Goal: Transaction & Acquisition: Purchase product/service

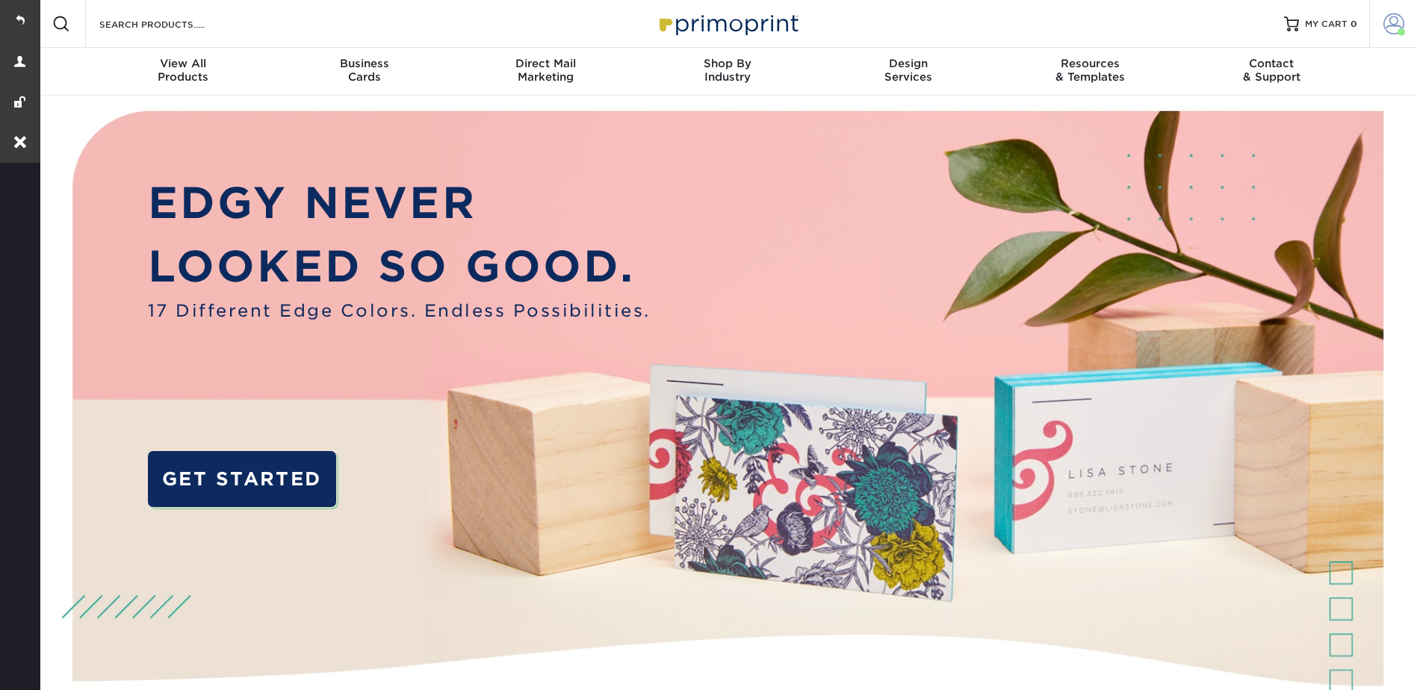
click at [1398, 18] on span at bounding box center [1393, 23] width 21 height 21
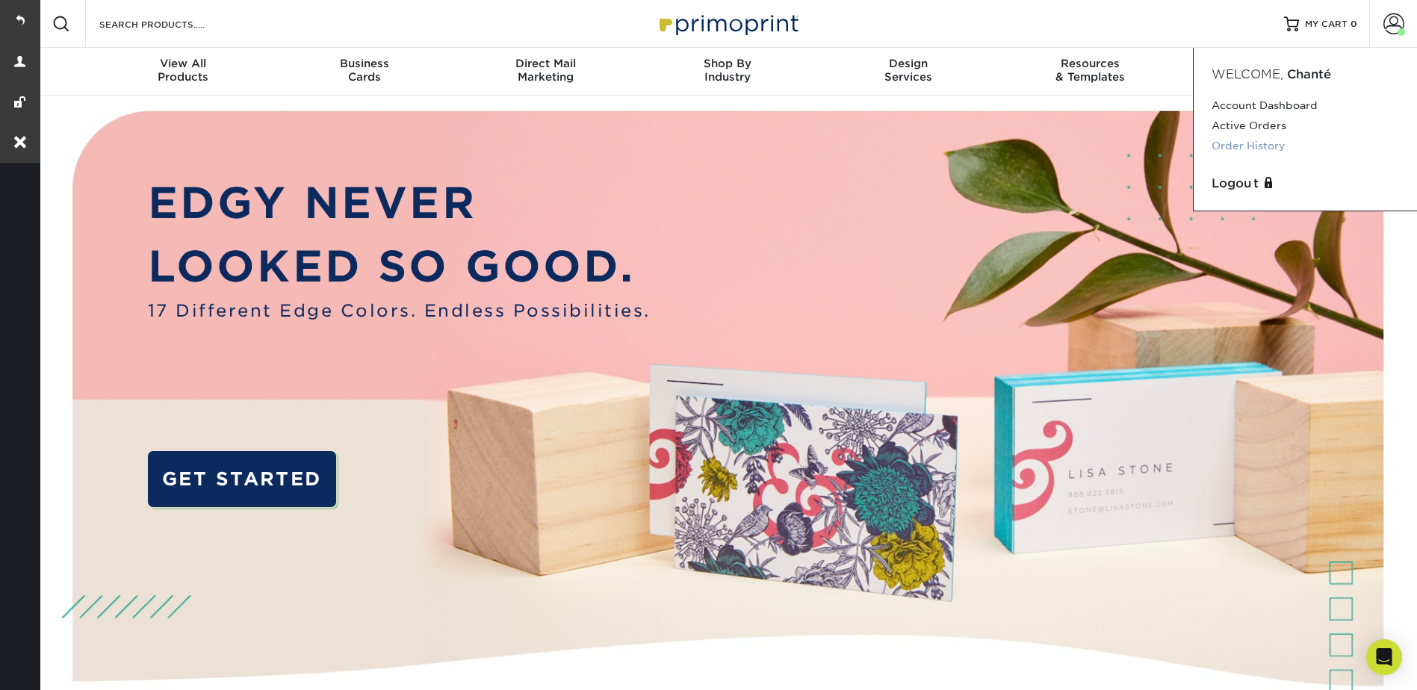
click at [1252, 144] on link "Order History" at bounding box center [1304, 146] width 187 height 20
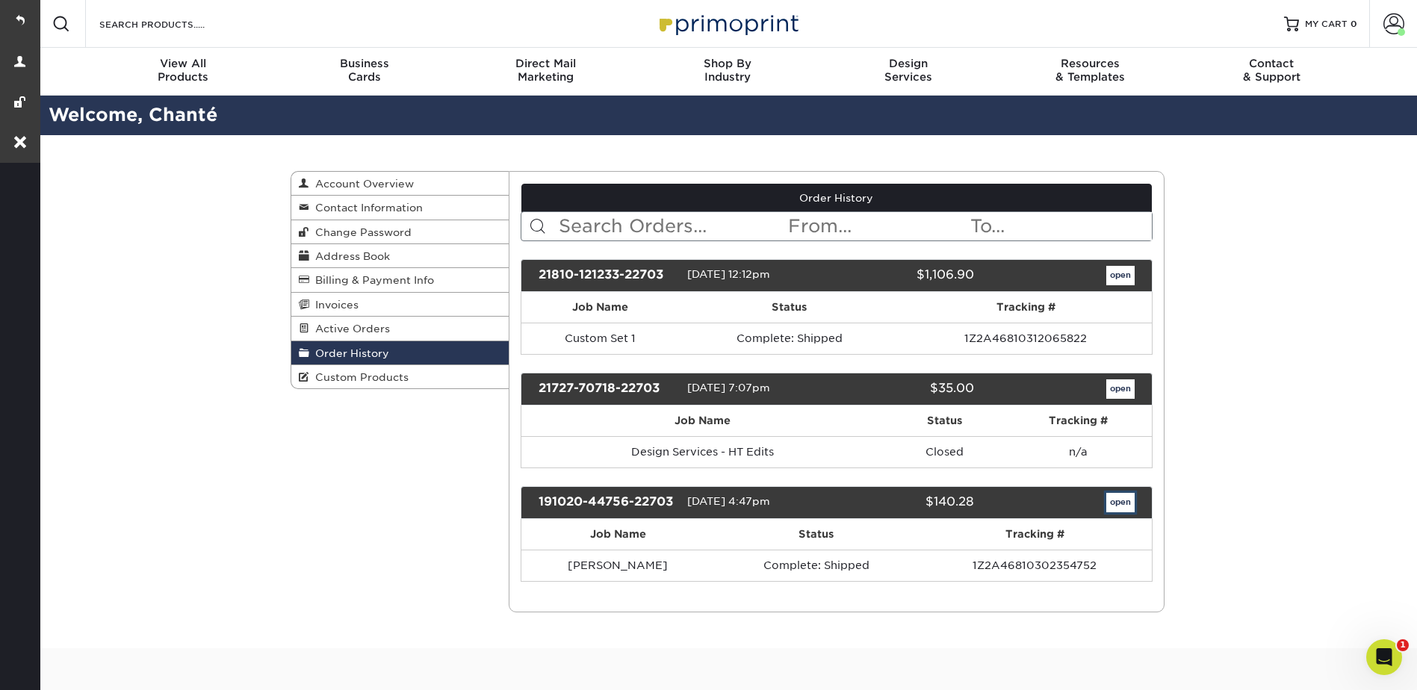
click at [1120, 500] on link "open" at bounding box center [1120, 502] width 28 height 19
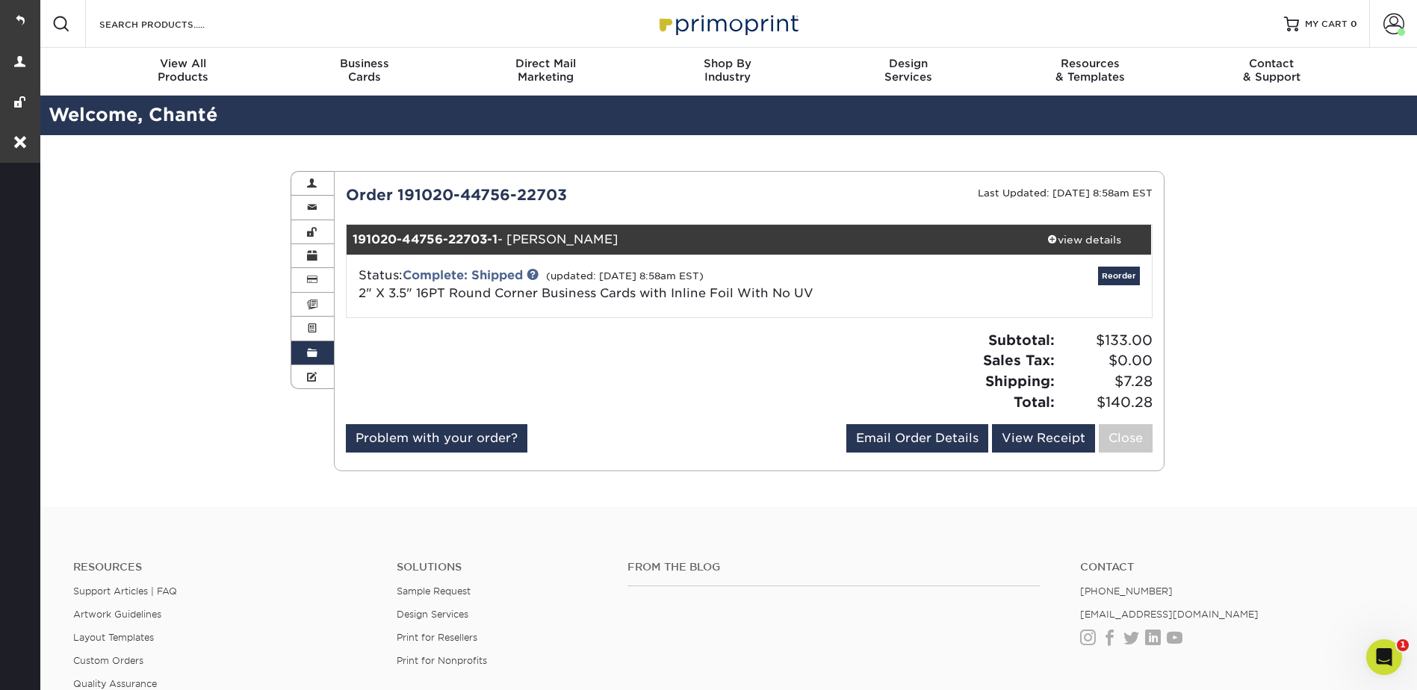
click at [1134, 256] on div "191020-44756-22703-1 - [PERSON_NAME] view details Status: Complete: Shipped (up…" at bounding box center [748, 271] width 805 height 93
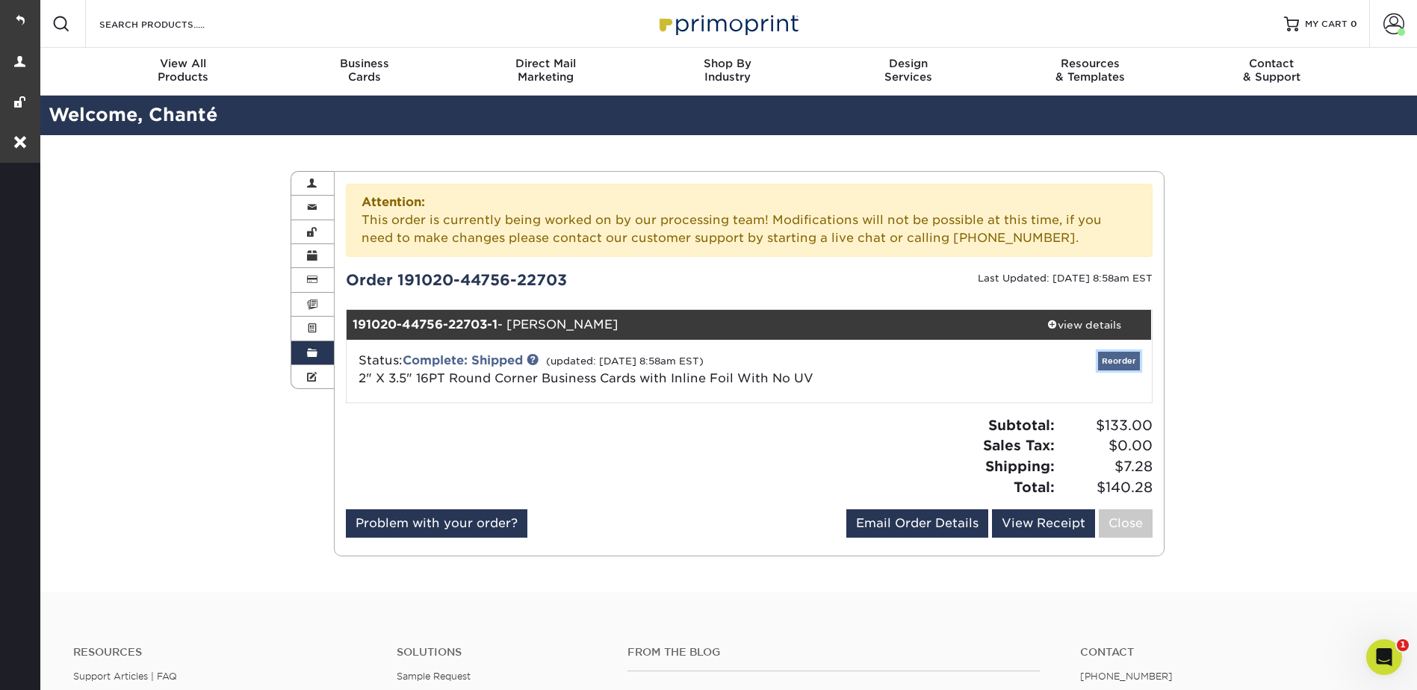
click at [1130, 360] on link "Reorder" at bounding box center [1119, 361] width 42 height 19
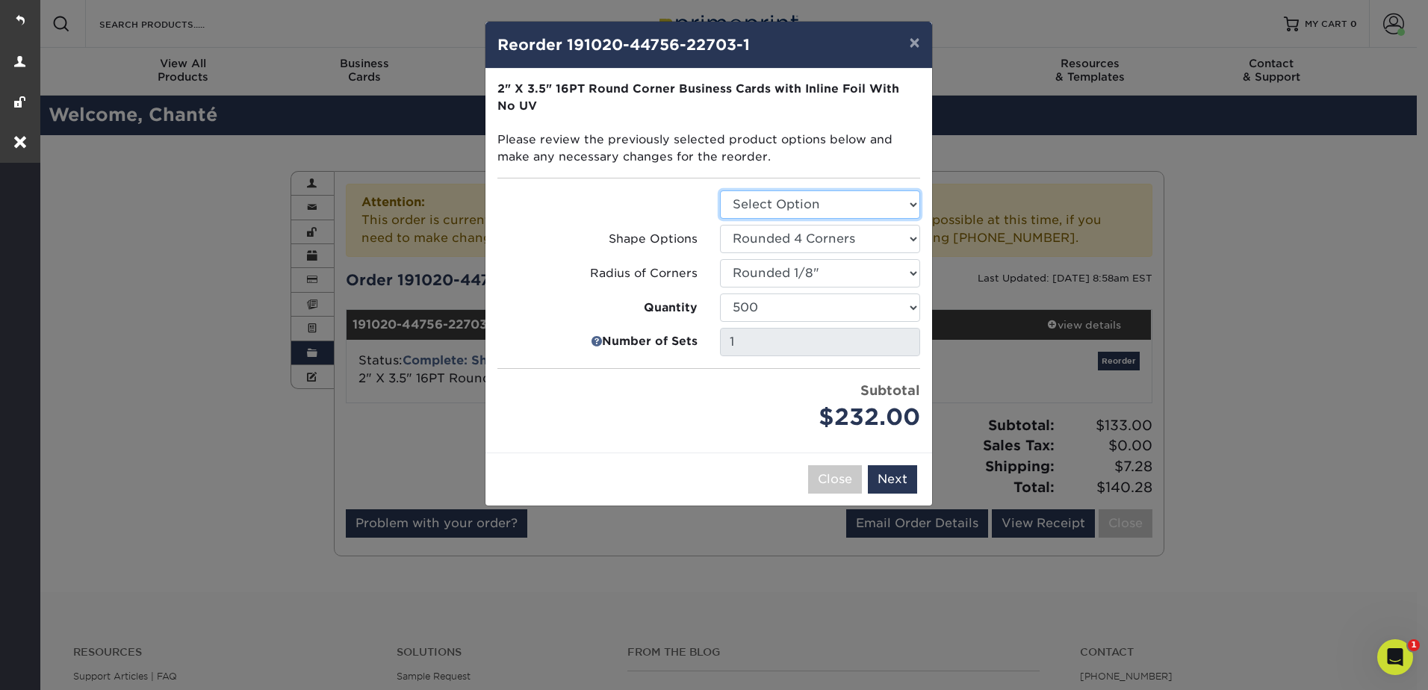
drag, startPoint x: 756, startPoint y: 198, endPoint x: 759, endPoint y: 219, distance: 21.0
click at [756, 199] on select "Select Option Business Cards" at bounding box center [820, 204] width 200 height 28
select select "3b5148f1-0588-4f88-a218-97bcfdce65c1"
click at [720, 190] on select "Select Option Business Cards" at bounding box center [820, 204] width 200 height 28
click at [892, 473] on button "Next" at bounding box center [892, 479] width 49 height 28
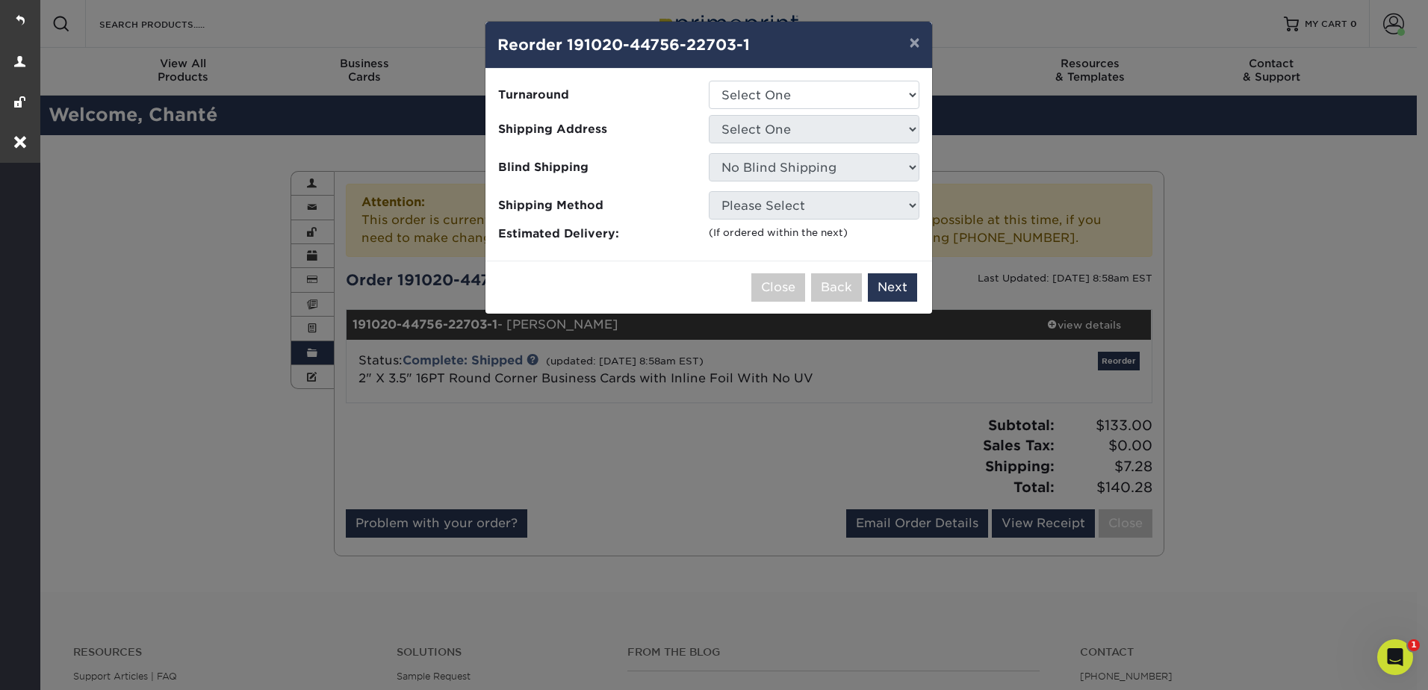
click at [738, 76] on div "Please select all options to continue. Only quantities that can be shipped to t…" at bounding box center [708, 165] width 447 height 192
click at [742, 90] on select "Select One 2-4 Business Days" at bounding box center [814, 95] width 211 height 28
select select "134f4125-e03e-41a4-9019-7c652d573740"
click at [709, 81] on select "Select One 2-4 Business Days" at bounding box center [814, 95] width 211 height 28
click at [743, 124] on select "Select One Home address" at bounding box center [814, 129] width 211 height 28
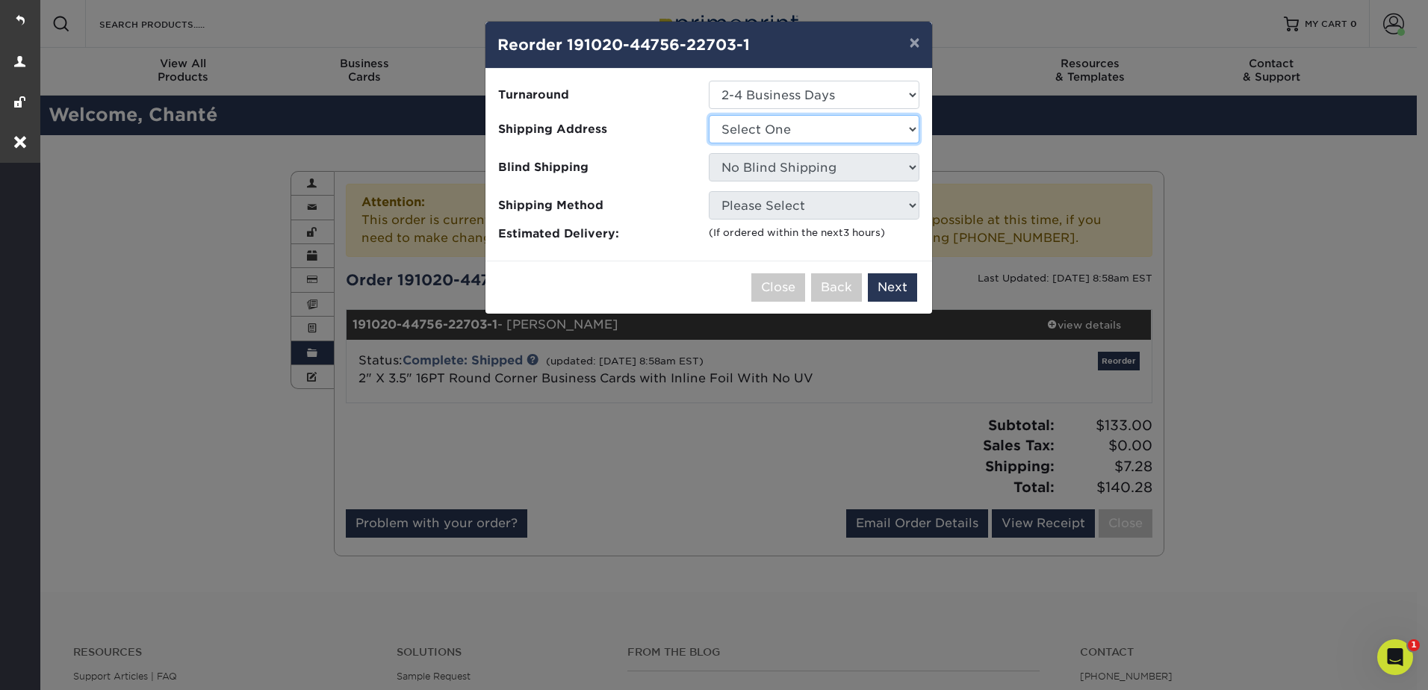
select select "92804"
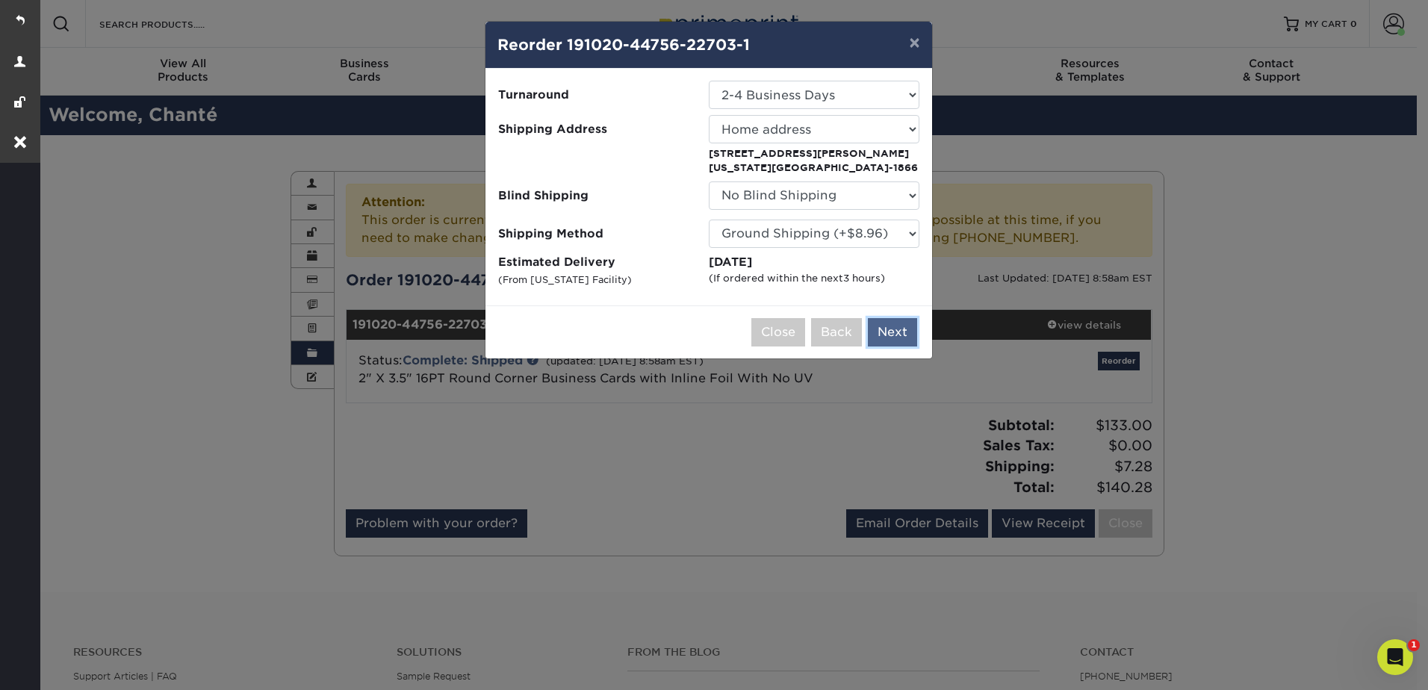
click at [892, 340] on button "Next" at bounding box center [892, 332] width 49 height 28
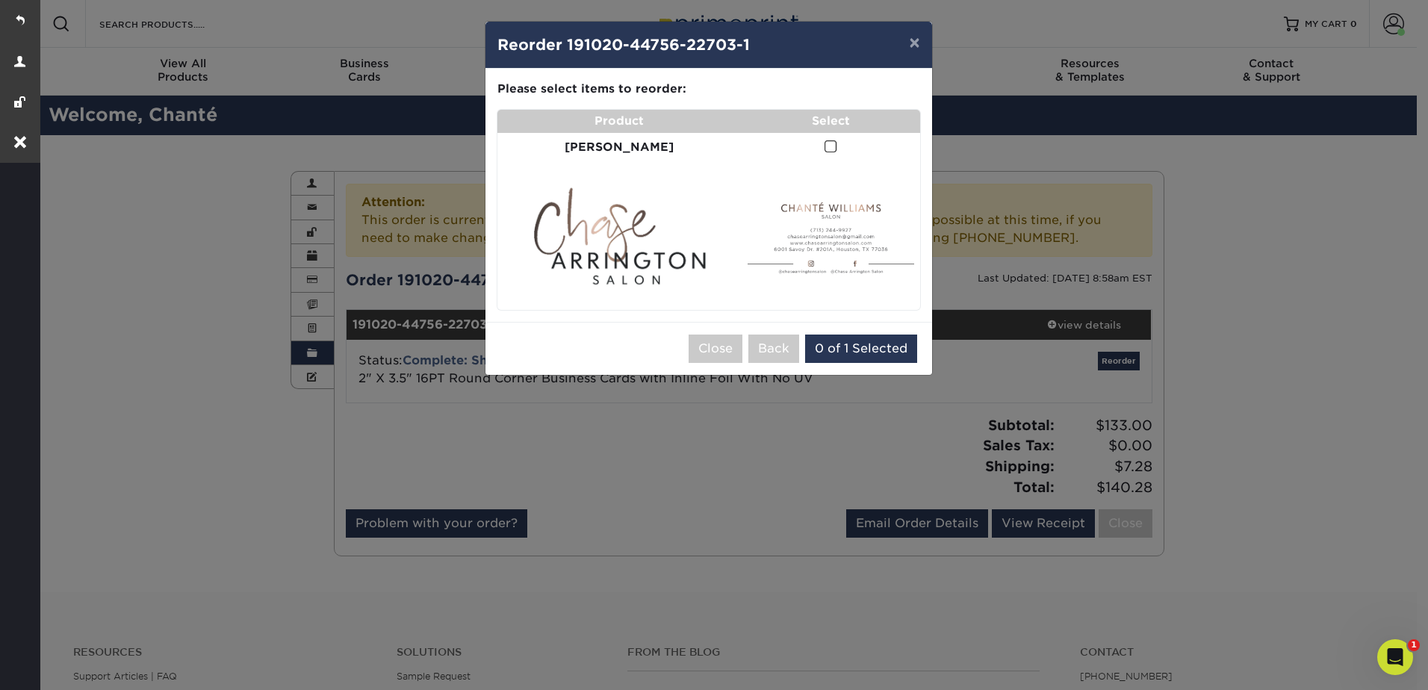
click at [824, 143] on span at bounding box center [830, 147] width 13 height 14
click at [0, 0] on input "checkbox" at bounding box center [0, 0] width 0 height 0
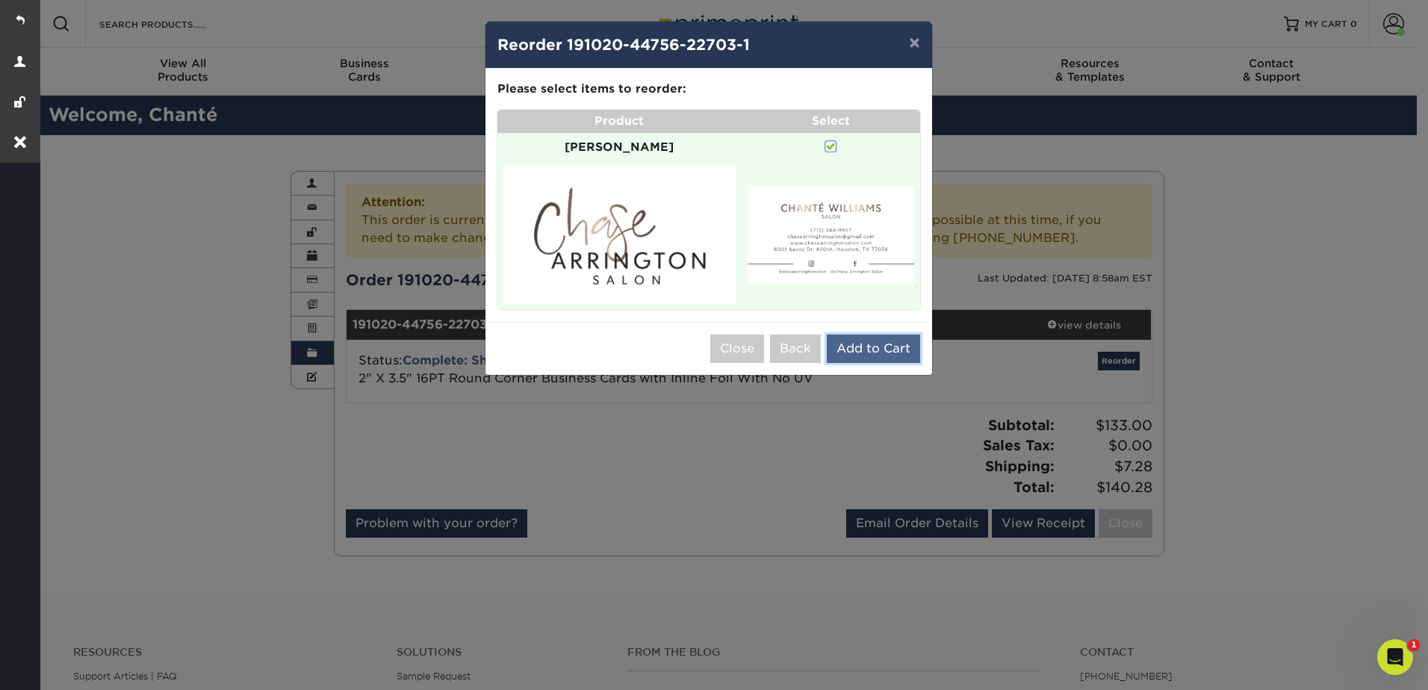
click at [856, 346] on button "Add to Cart" at bounding box center [873, 349] width 93 height 28
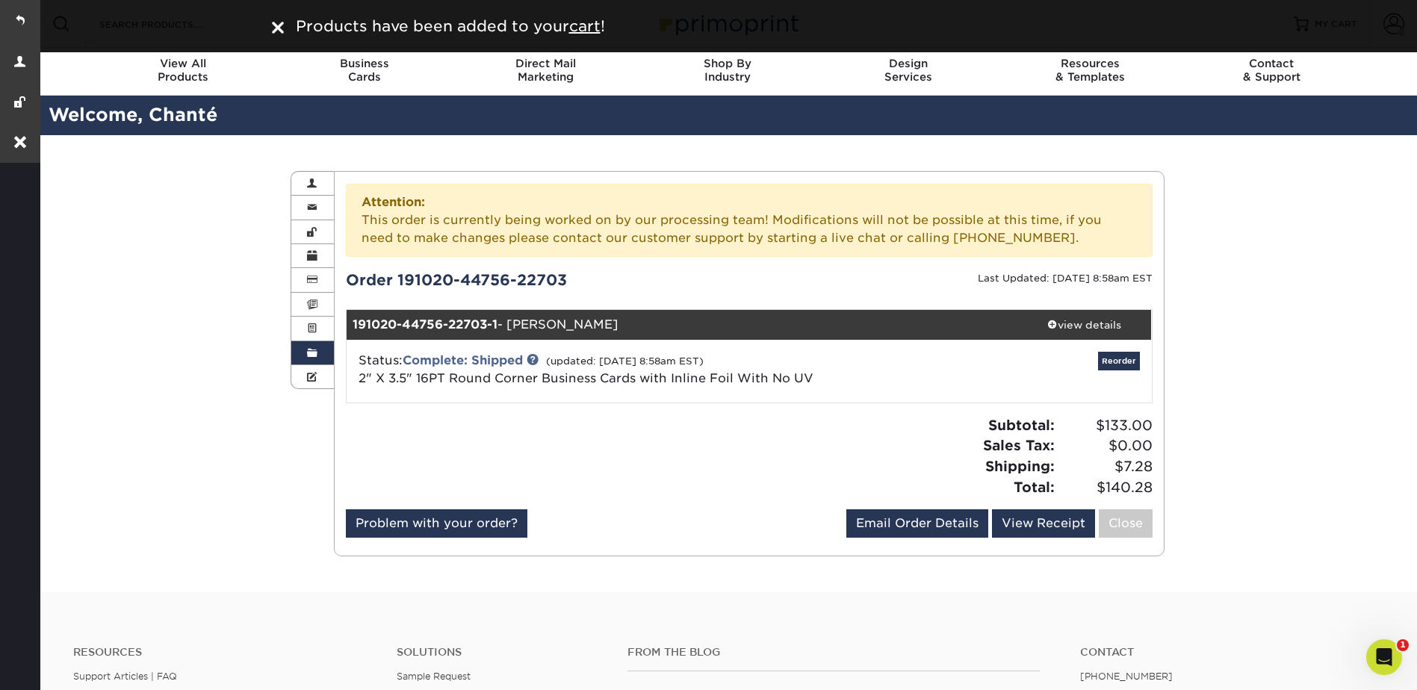
drag, startPoint x: 1231, startPoint y: 260, endPoint x: 1253, endPoint y: 276, distance: 27.2
click at [1231, 260] on div "Order History Account Overview Contact Information Change Password Address Book…" at bounding box center [726, 363] width 1379 height 457
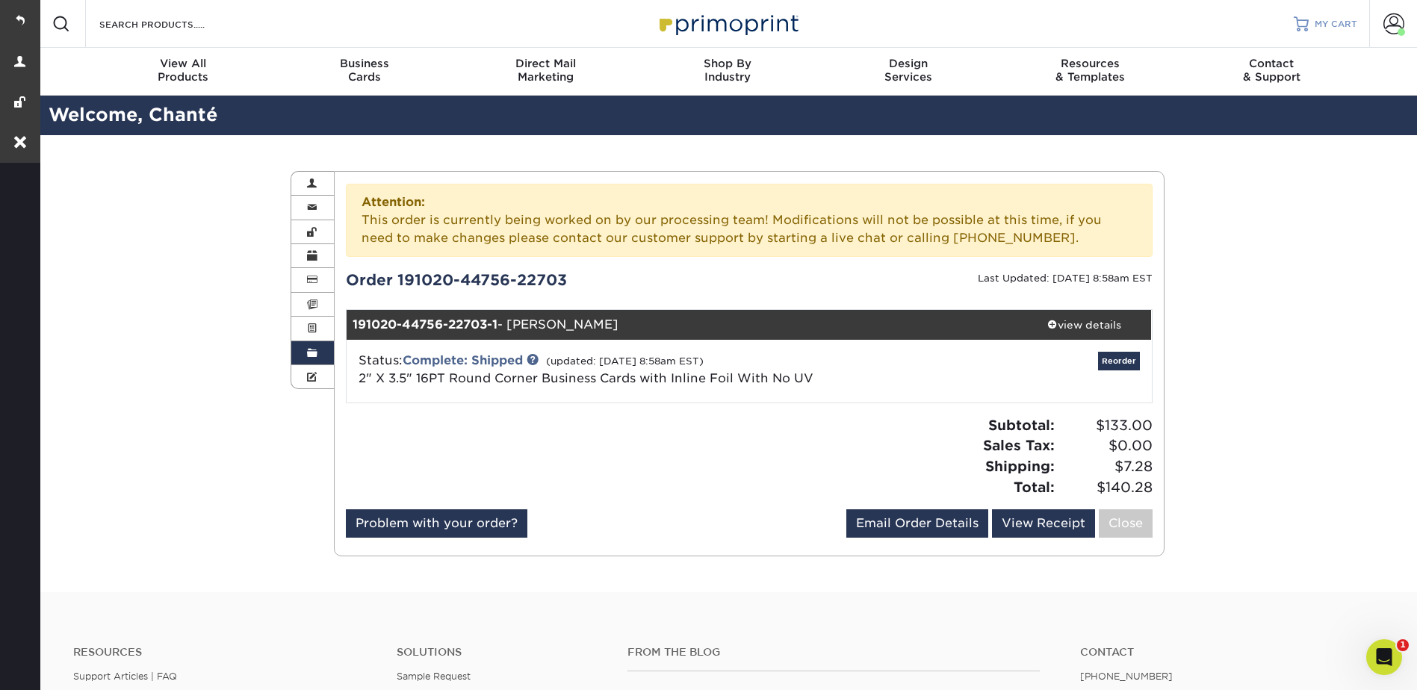
click at [1316, 25] on span "MY CART" at bounding box center [1335, 24] width 43 height 13
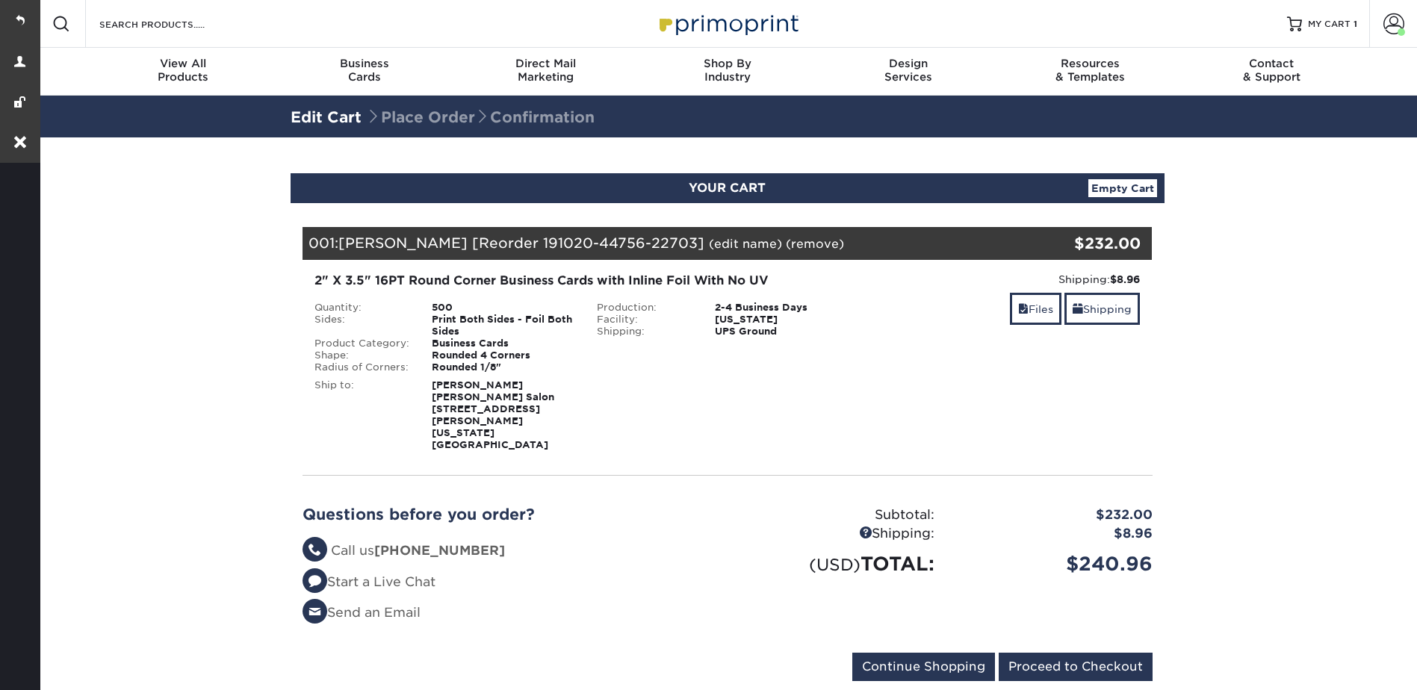
click at [737, 240] on link "(edit name)" at bounding box center [745, 244] width 73 height 14
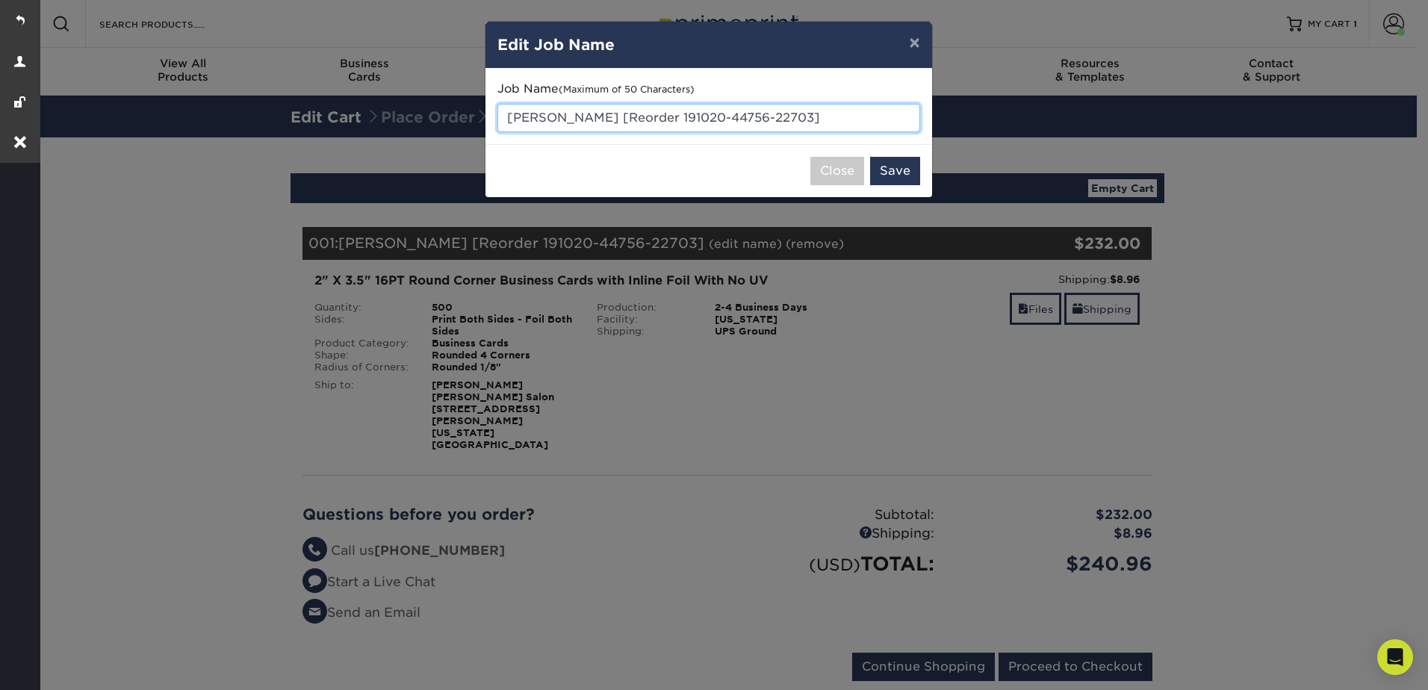
drag, startPoint x: 613, startPoint y: 118, endPoint x: 822, endPoint y: 119, distance: 209.1
click at [822, 119] on input "Chante Williams [Reorder 191020-44756-22703]" at bounding box center [708, 118] width 423 height 28
type input "[PERSON_NAME]"
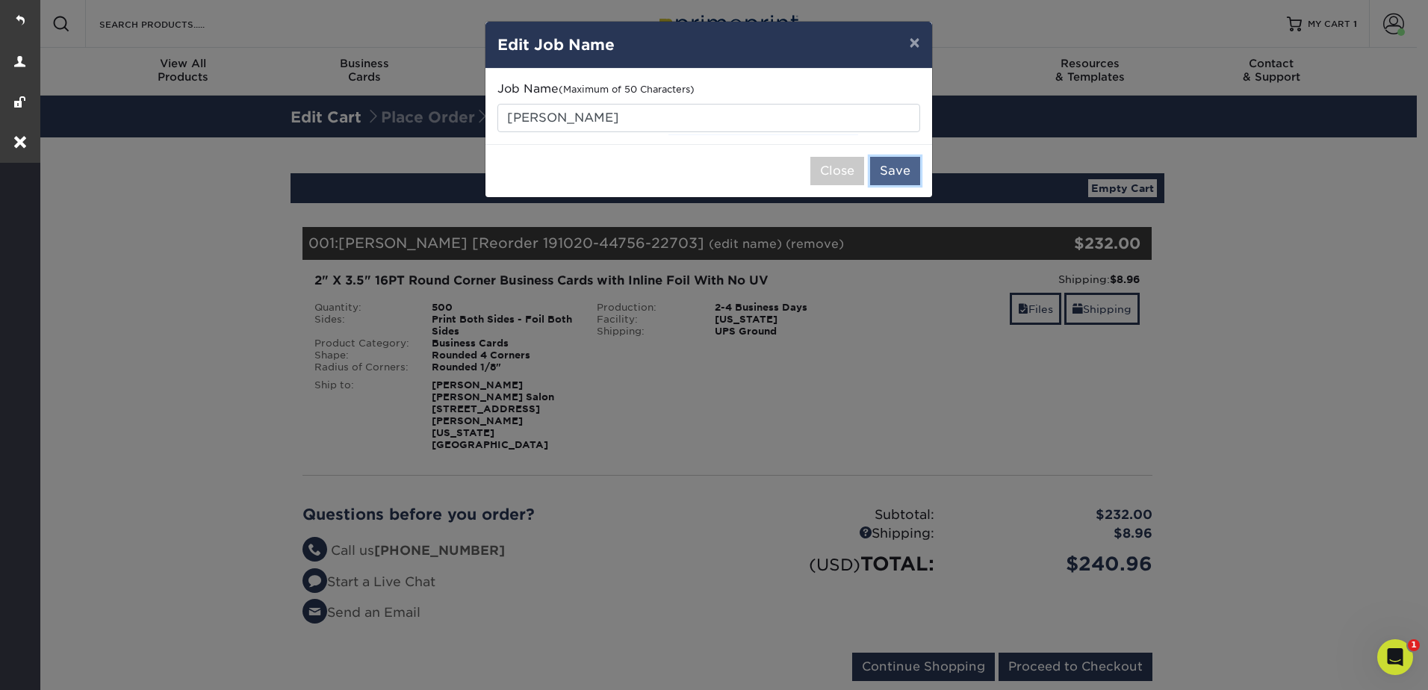
click at [883, 171] on button "Save" at bounding box center [895, 171] width 50 height 28
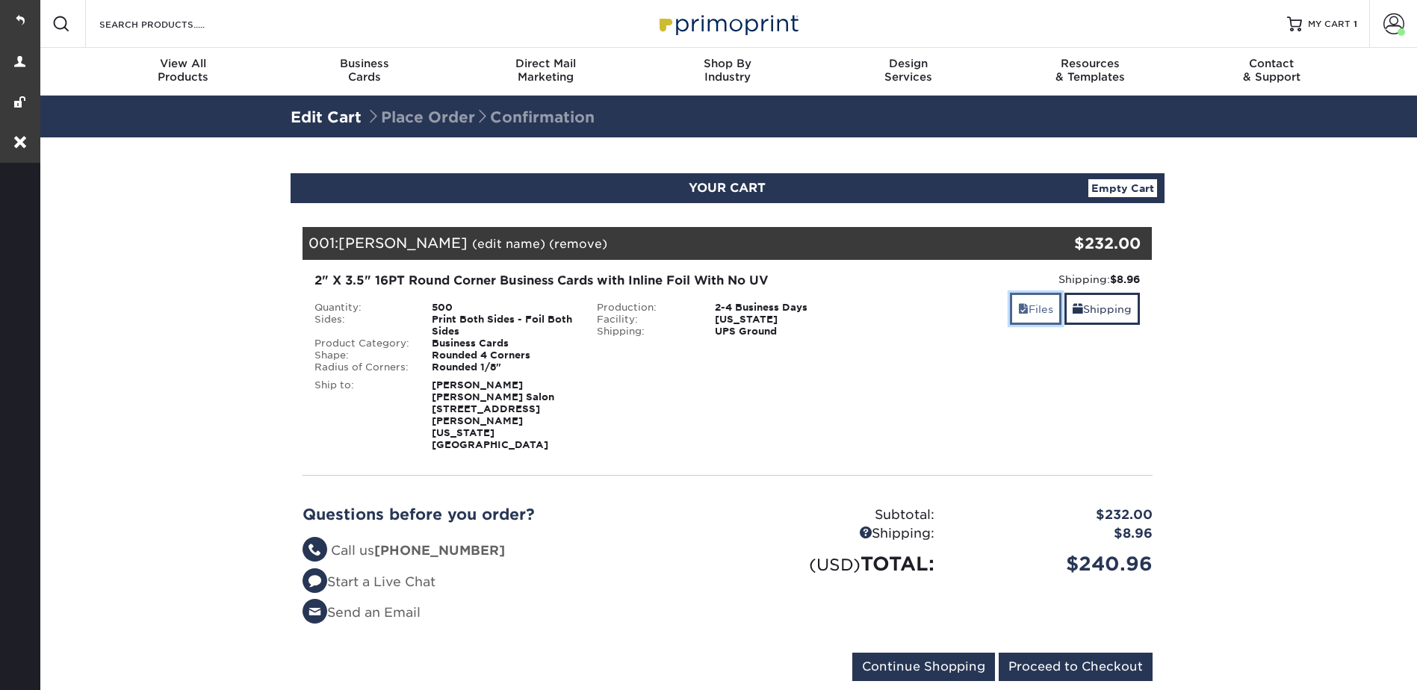
click at [1024, 303] on link "Files" at bounding box center [1036, 309] width 52 height 32
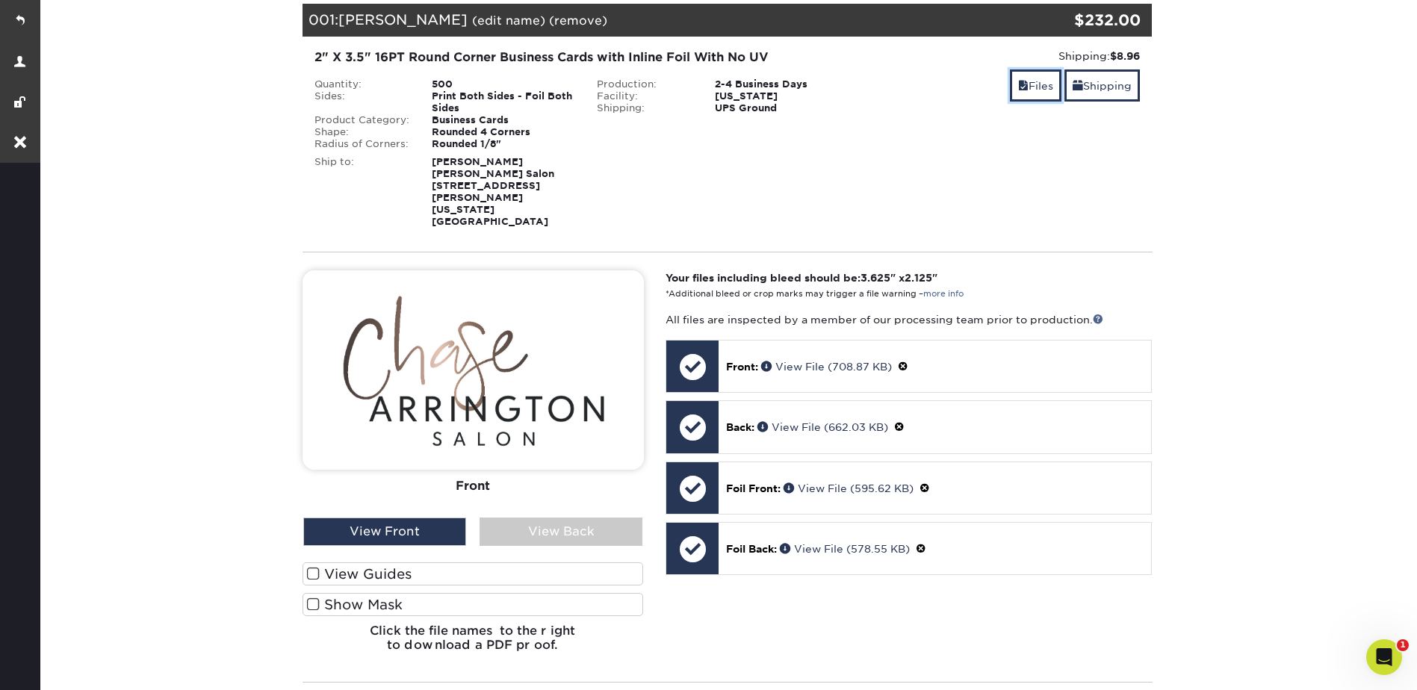
scroll to position [224, 0]
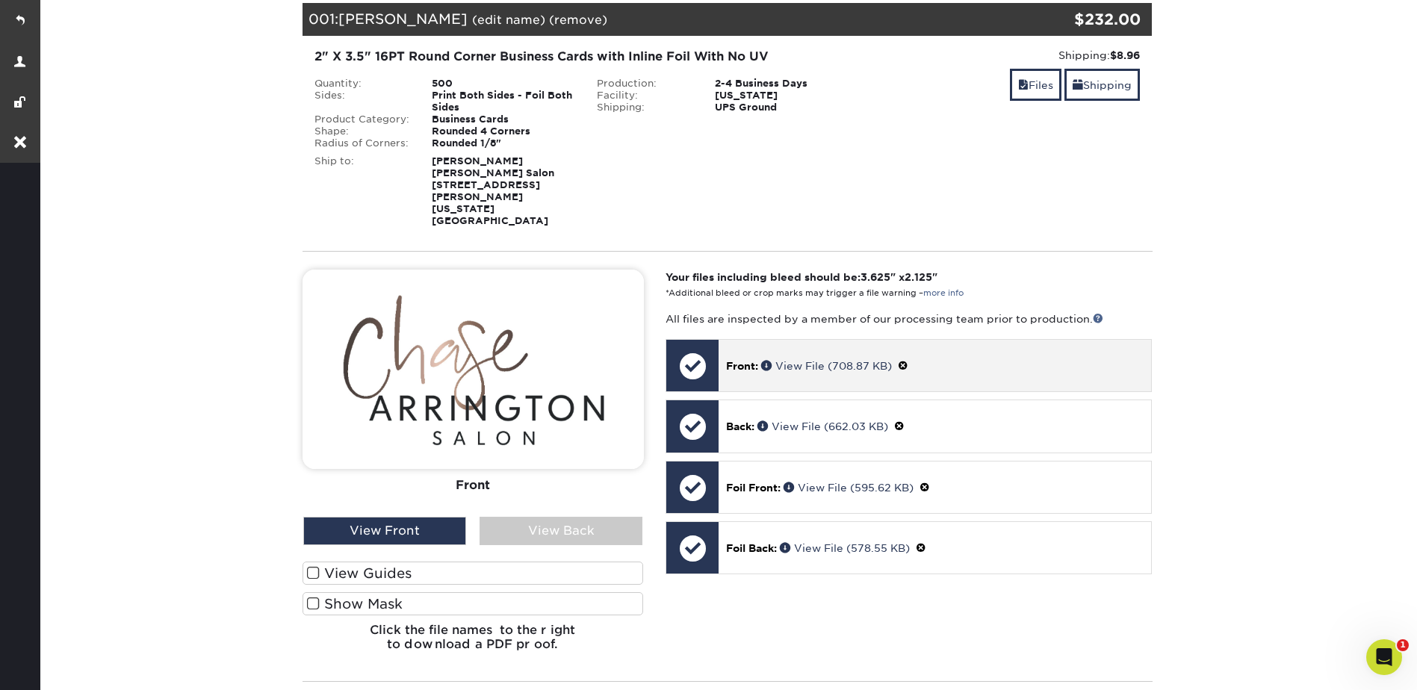
click at [904, 360] on span at bounding box center [903, 366] width 10 height 12
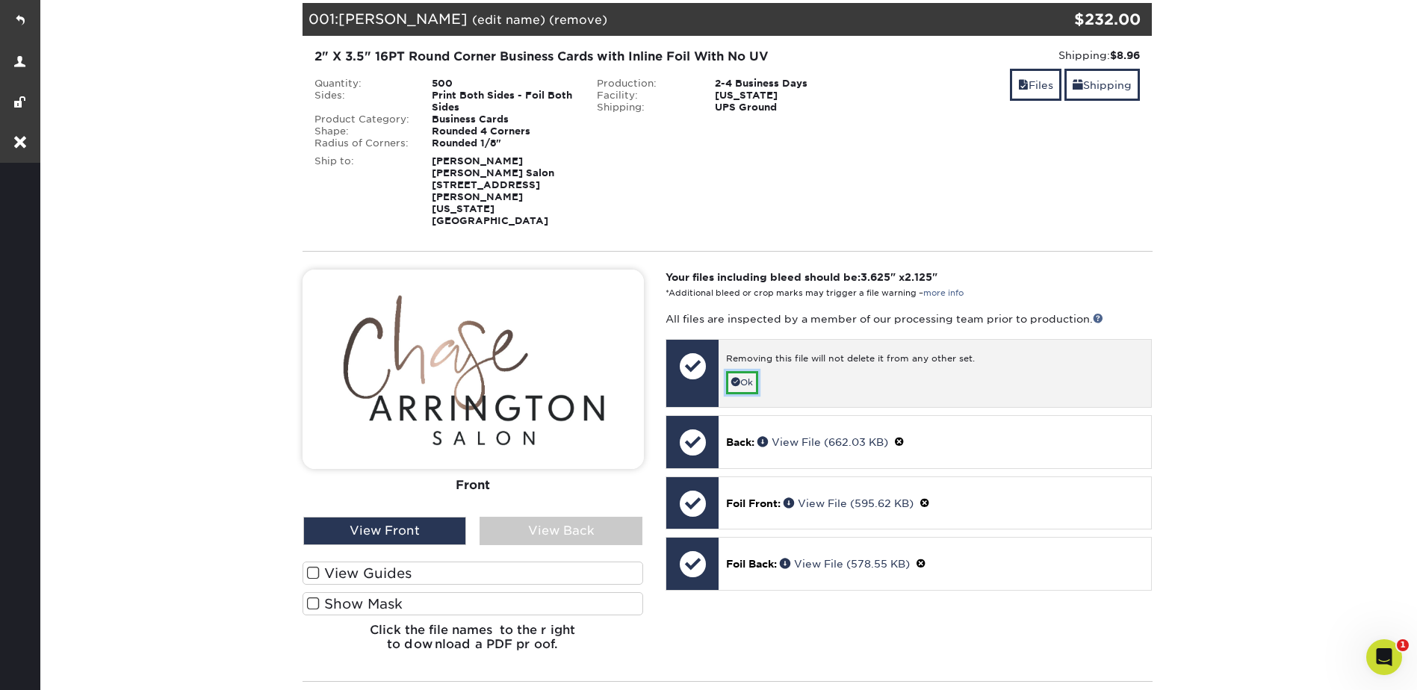
click at [745, 371] on link "Ok" at bounding box center [742, 382] width 32 height 23
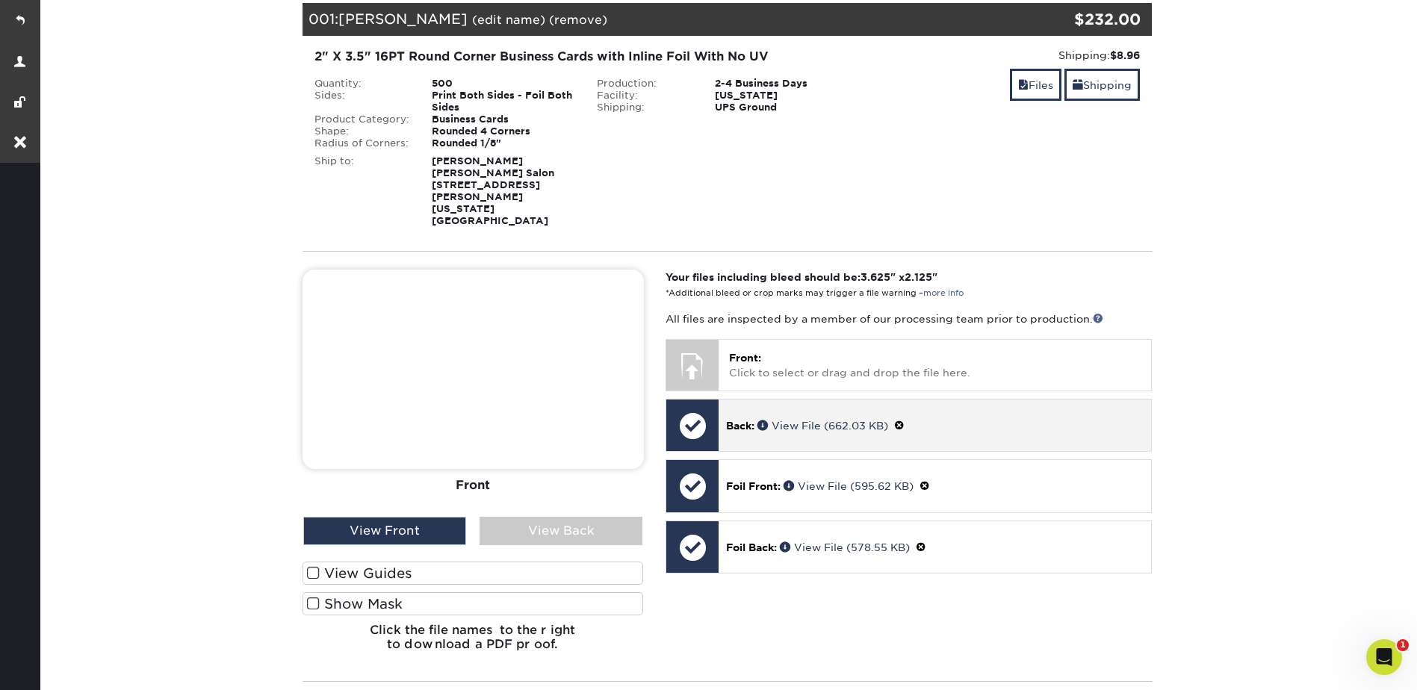
click at [904, 420] on span at bounding box center [899, 426] width 10 height 12
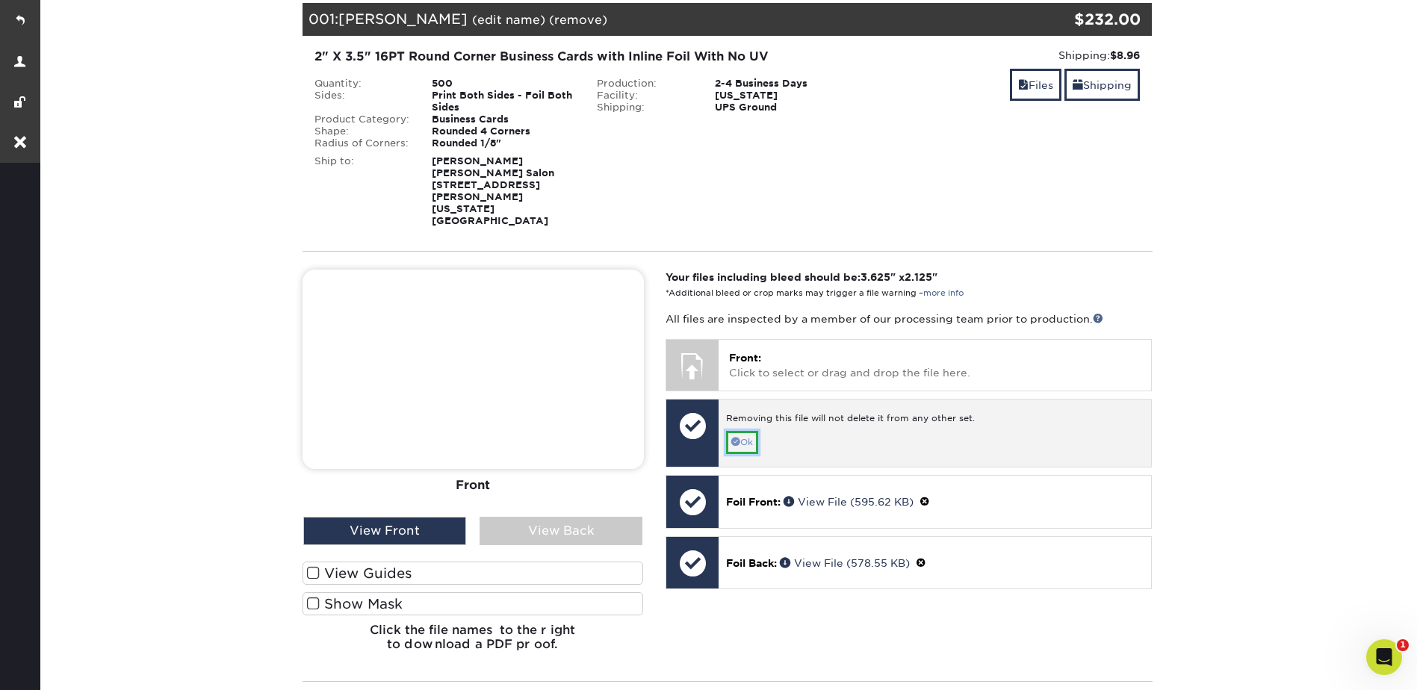
click at [745, 431] on link "Ok" at bounding box center [742, 442] width 32 height 23
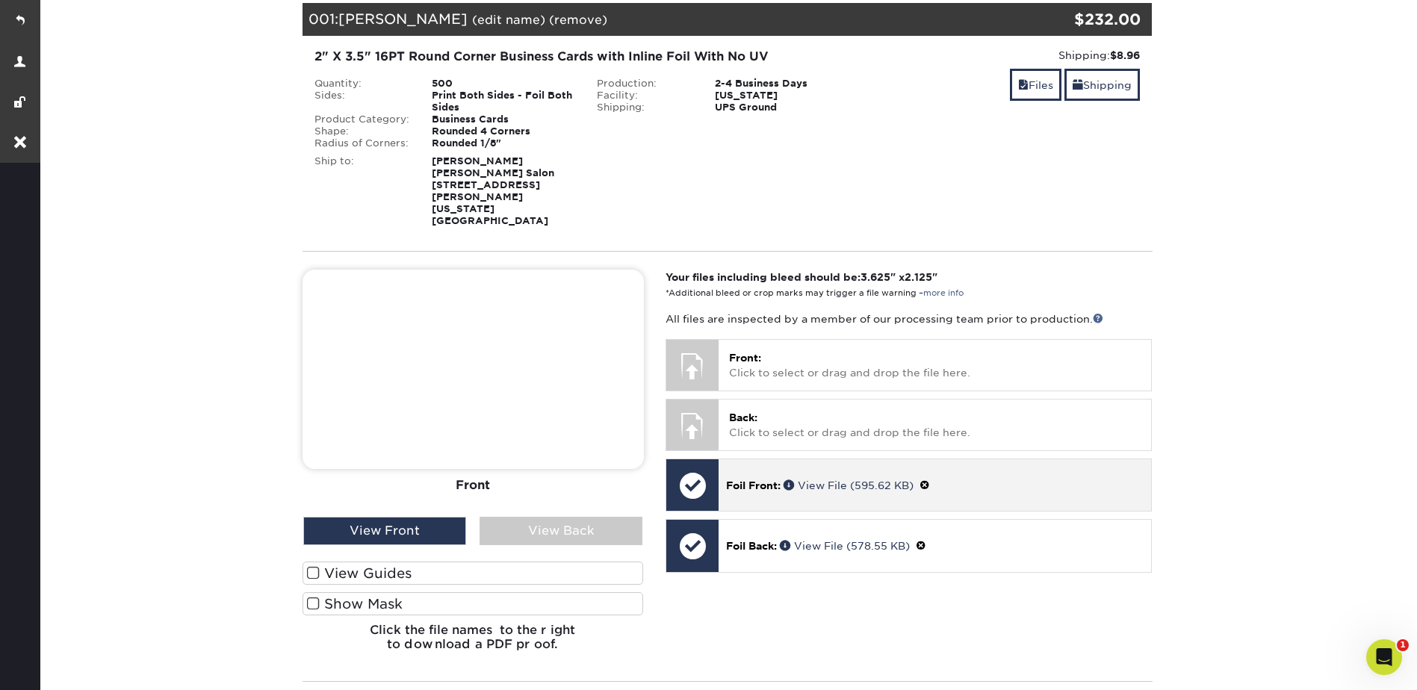
click at [930, 479] on span at bounding box center [924, 485] width 10 height 12
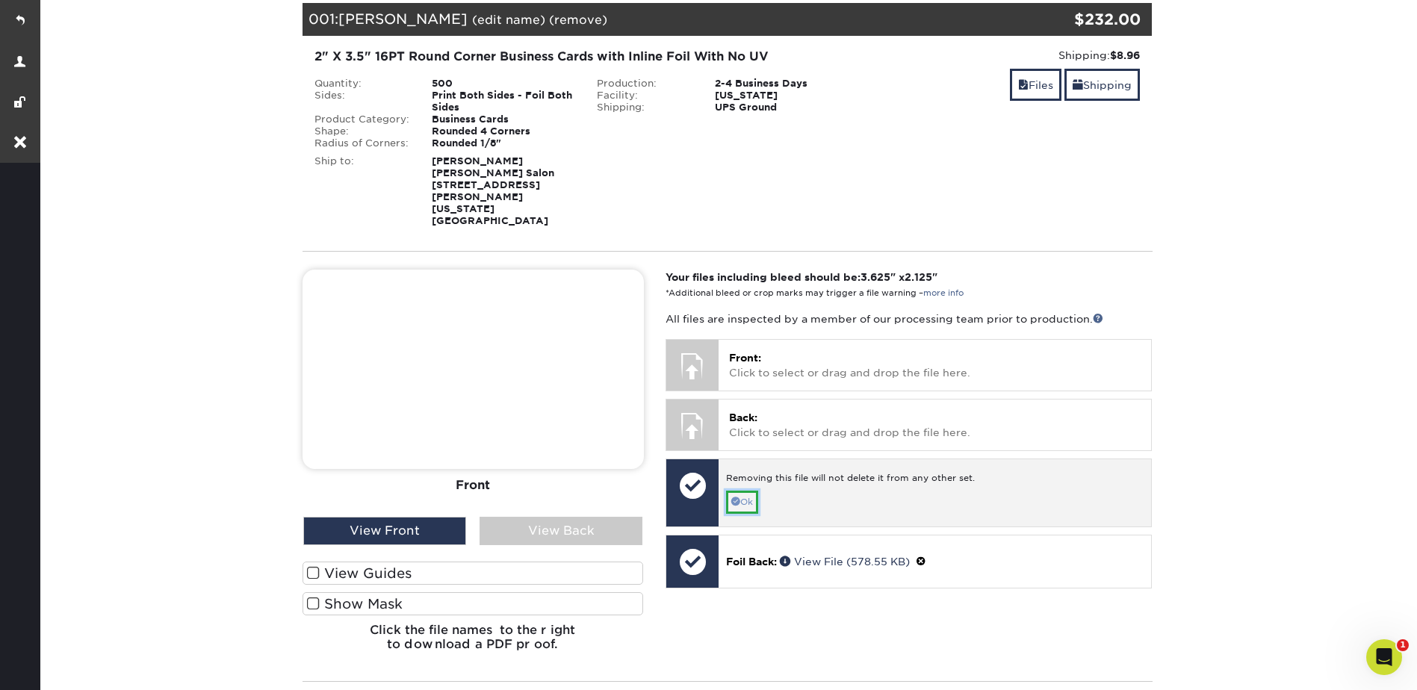
click at [748, 491] on link "Ok" at bounding box center [742, 502] width 32 height 23
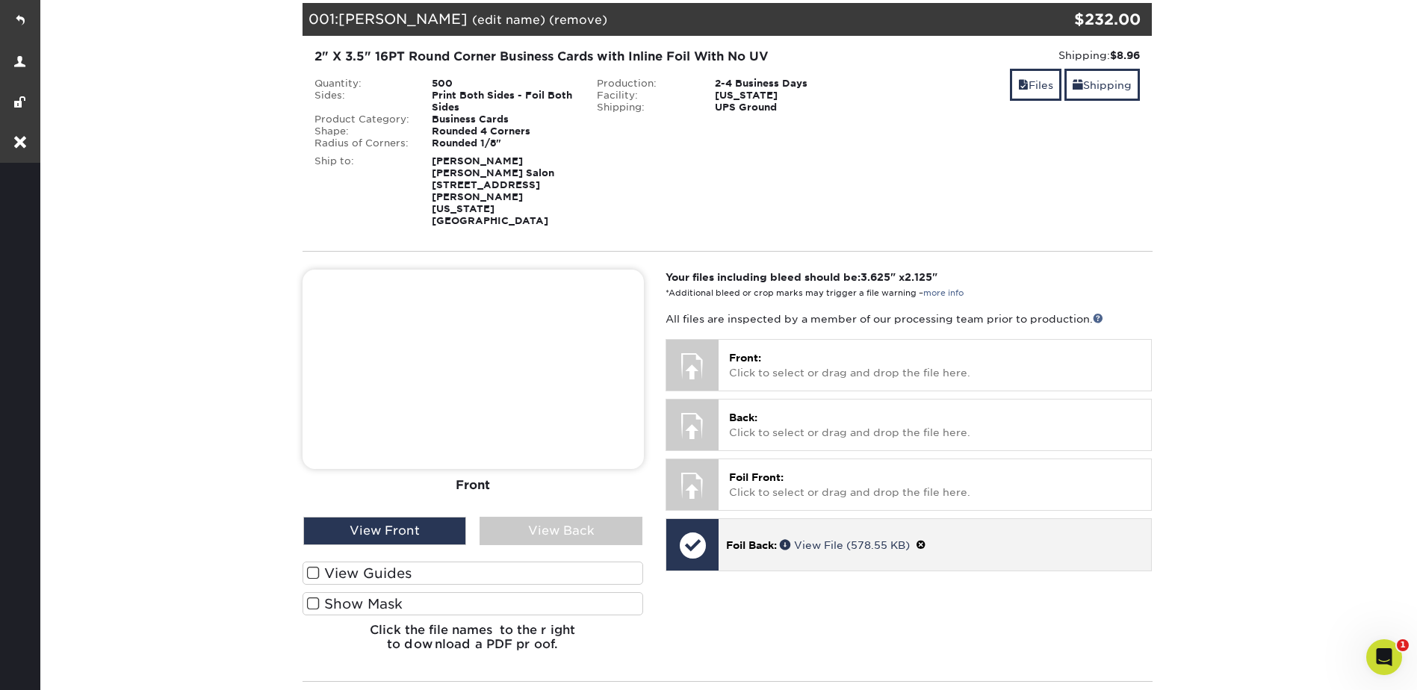
click at [926, 539] on span at bounding box center [920, 545] width 10 height 12
click at [739, 550] on link "Ok" at bounding box center [742, 561] width 32 height 23
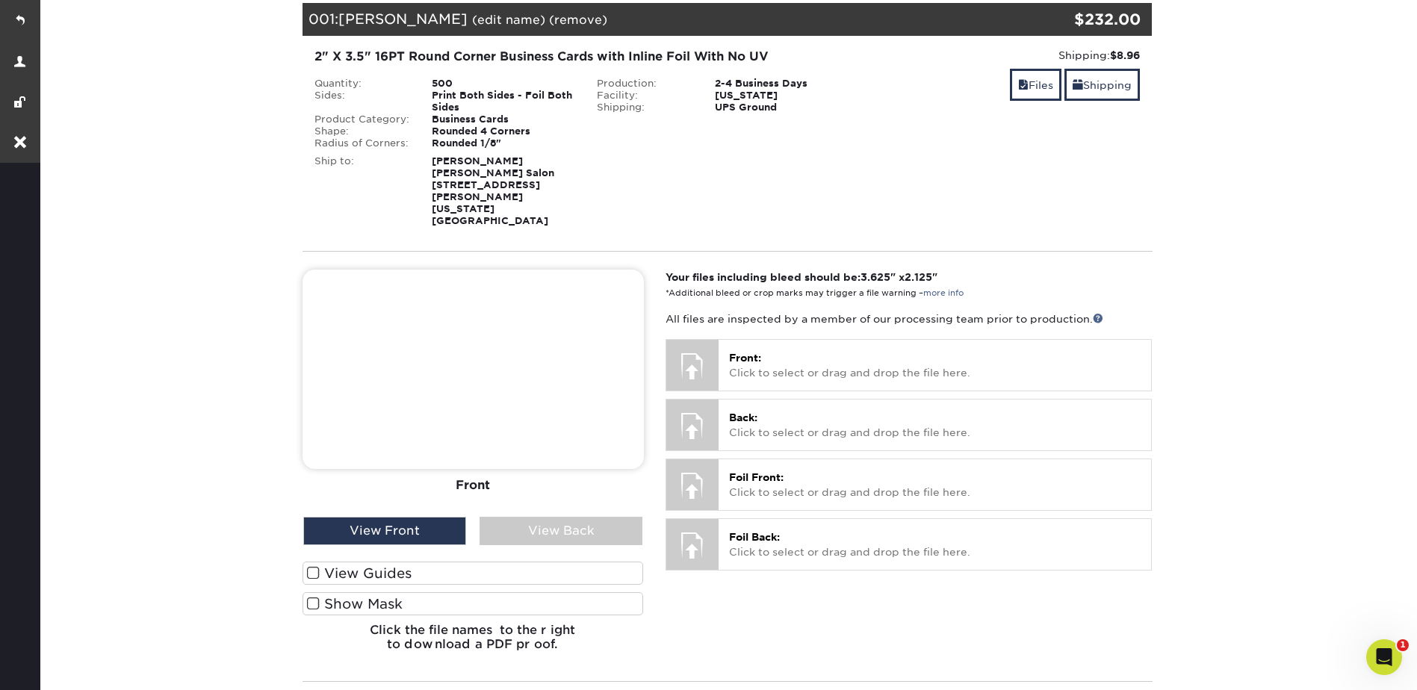
click at [1205, 301] on section "YOUR CART Empty Cart Your Cart is Empty View Account Active Orders Order Histor…" at bounding box center [726, 426] width 1379 height 1027
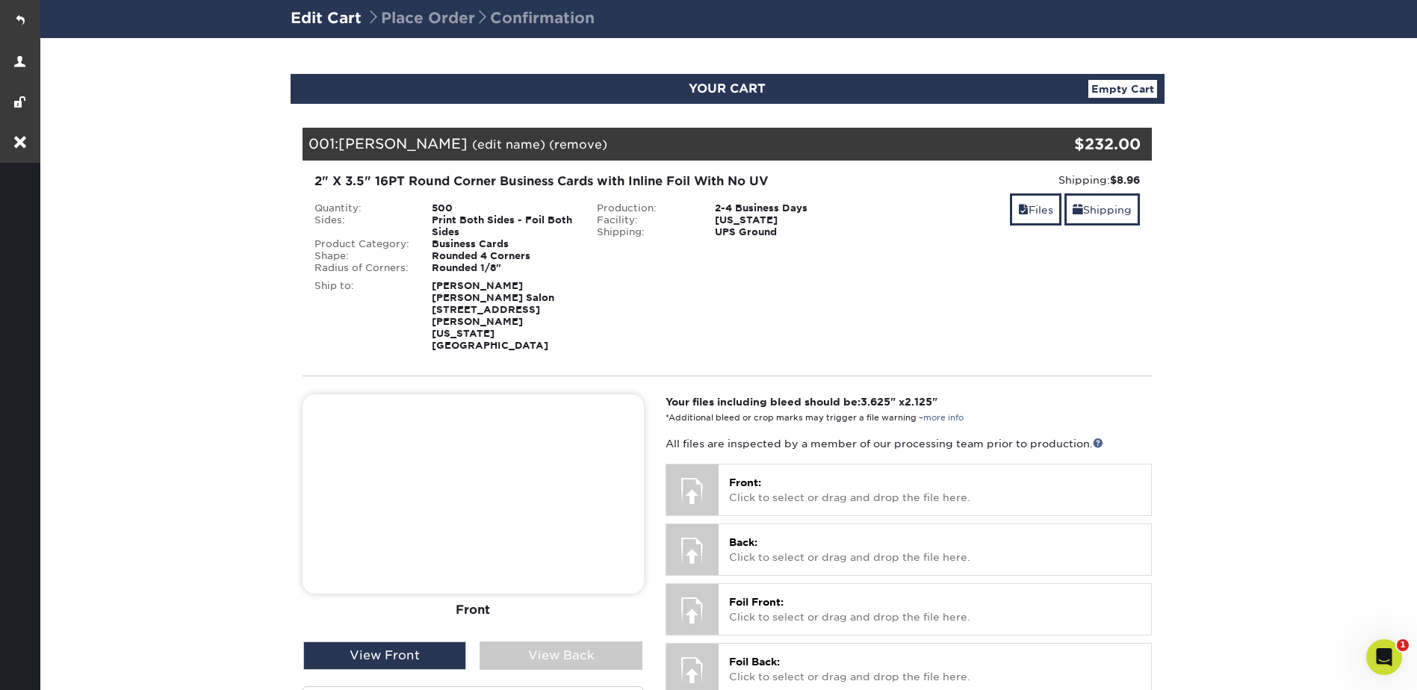
scroll to position [0, 0]
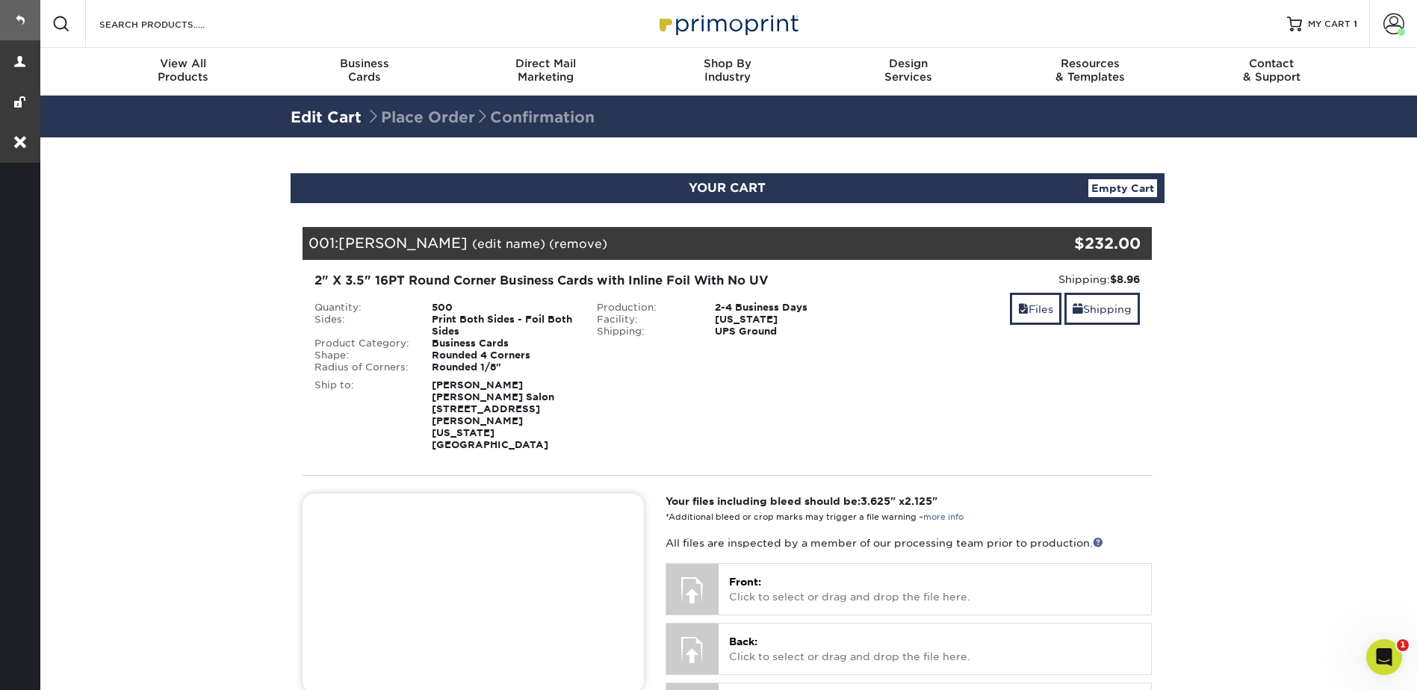
click at [14, 28] on link at bounding box center [20, 20] width 40 height 40
